Goal: Use online tool/utility: Utilize a website feature to perform a specific function

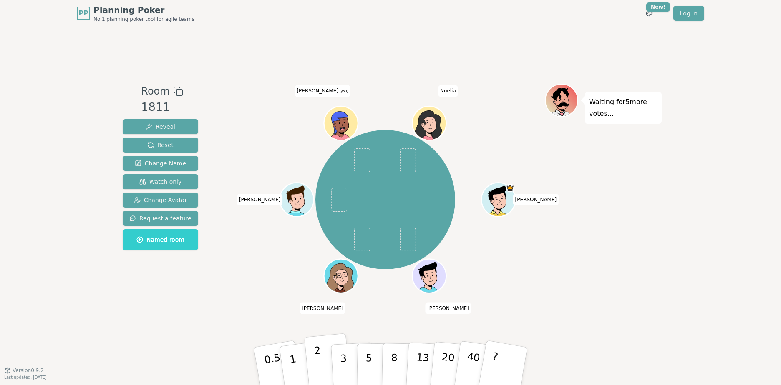
click at [314, 364] on button "2" at bounding box center [328, 367] width 48 height 66
click at [338, 362] on button "3" at bounding box center [352, 366] width 45 height 65
drag, startPoint x: 316, startPoint y: 363, endPoint x: 331, endPoint y: 364, distance: 14.6
click at [316, 364] on p "2" at bounding box center [319, 367] width 11 height 45
click at [342, 363] on p "3" at bounding box center [343, 366] width 9 height 45
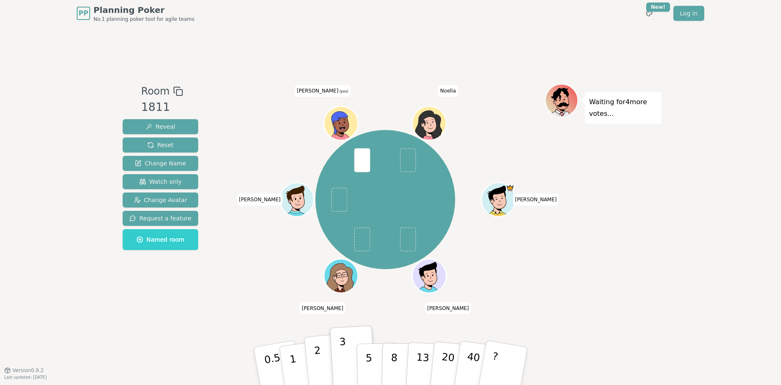
click at [321, 365] on button "2" at bounding box center [328, 367] width 48 height 66
click at [348, 364] on button "3" at bounding box center [352, 366] width 45 height 65
click at [319, 364] on p "2" at bounding box center [319, 367] width 11 height 45
click at [345, 361] on p "3" at bounding box center [343, 366] width 9 height 45
click at [317, 365] on p "2" at bounding box center [319, 367] width 11 height 45
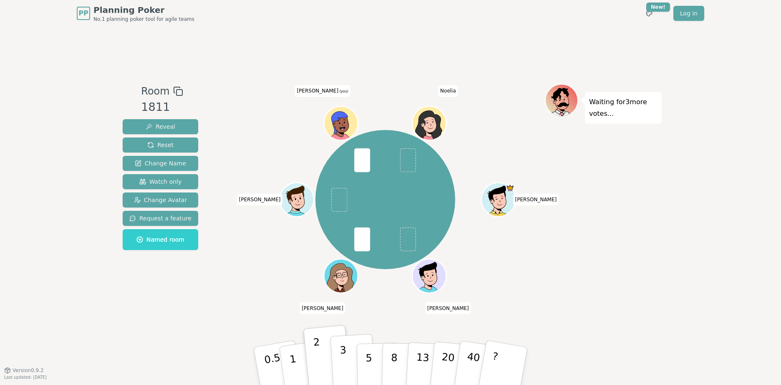
click at [347, 366] on button "3" at bounding box center [352, 366] width 45 height 65
click at [324, 366] on button "2" at bounding box center [328, 367] width 48 height 66
click at [346, 368] on p "3" at bounding box center [343, 366] width 9 height 45
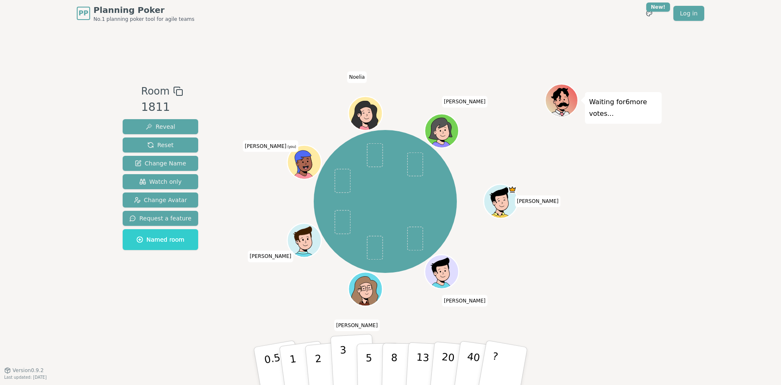
click at [345, 365] on p "3" at bounding box center [343, 366] width 9 height 45
click at [316, 379] on button "2" at bounding box center [328, 367] width 48 height 66
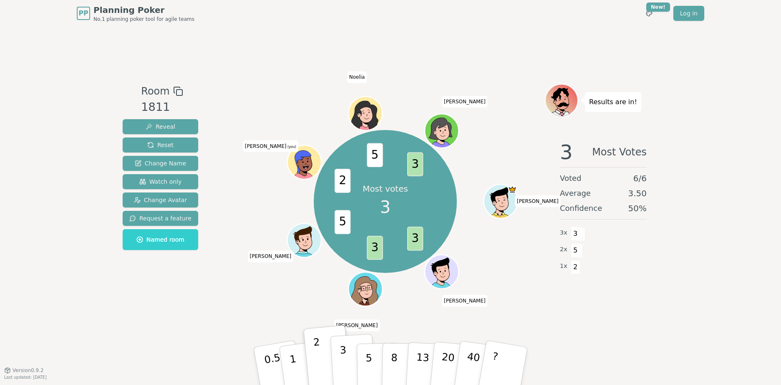
click at [346, 369] on button "3" at bounding box center [352, 366] width 45 height 65
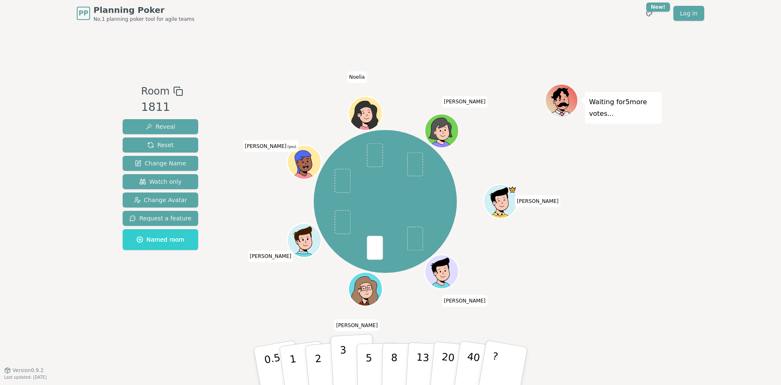
click at [347, 354] on button "3" at bounding box center [352, 366] width 45 height 65
